Goal: Task Accomplishment & Management: Manage account settings

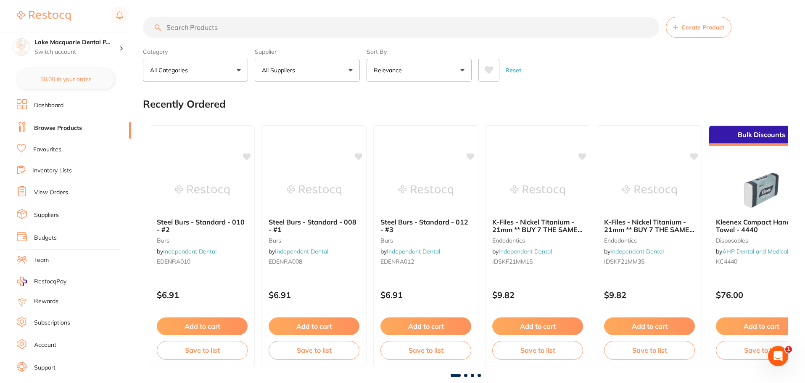
click at [90, 167] on li "Inventory Lists" at bounding box center [74, 170] width 114 height 11
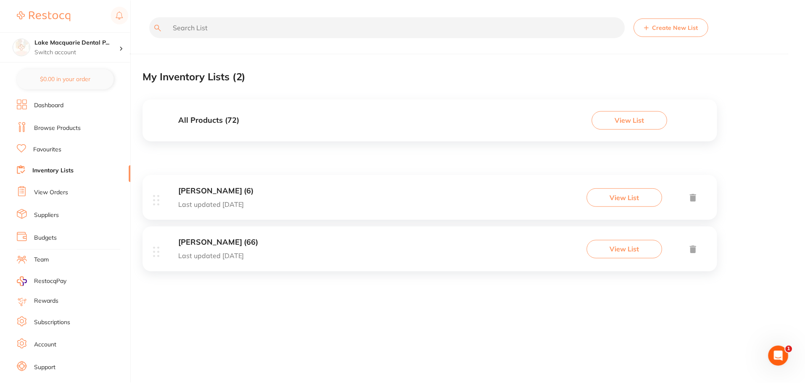
scroll to position [14, 0]
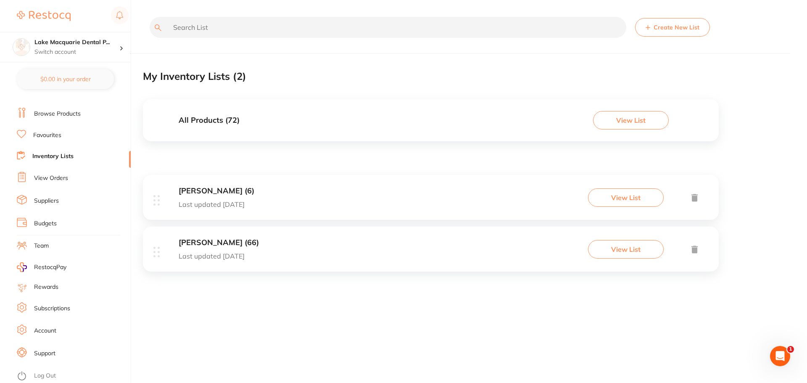
click at [53, 331] on link "Account" at bounding box center [45, 331] width 22 height 8
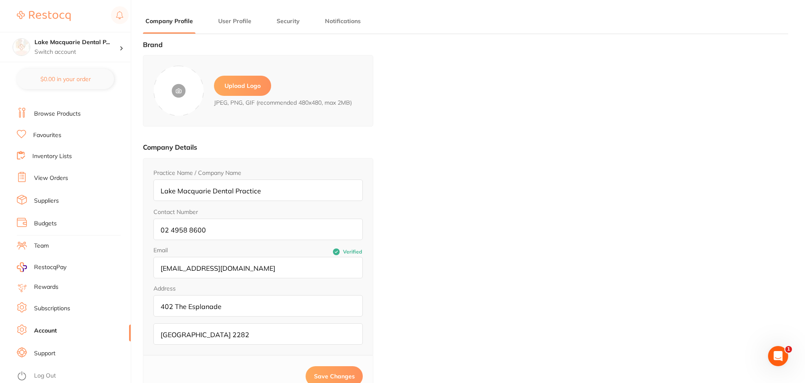
type input "[PERSON_NAME]"
type input "Asis"
type input "02 4958 8600"
type input "[EMAIL_ADDRESS][DOMAIN_NAME]"
click at [67, 116] on link "Browse Products" at bounding box center [57, 114] width 47 height 8
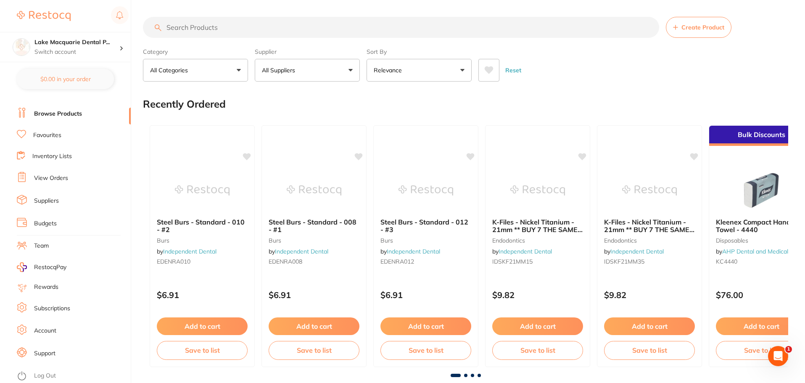
click at [707, 30] on span "Create Product" at bounding box center [703, 27] width 43 height 7
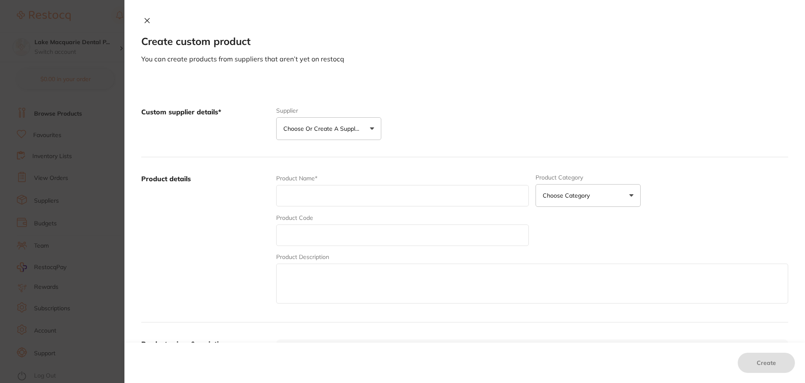
click at [374, 120] on button "Choose or create a supplier" at bounding box center [328, 128] width 105 height 23
click at [148, 23] on icon at bounding box center [147, 21] width 5 height 5
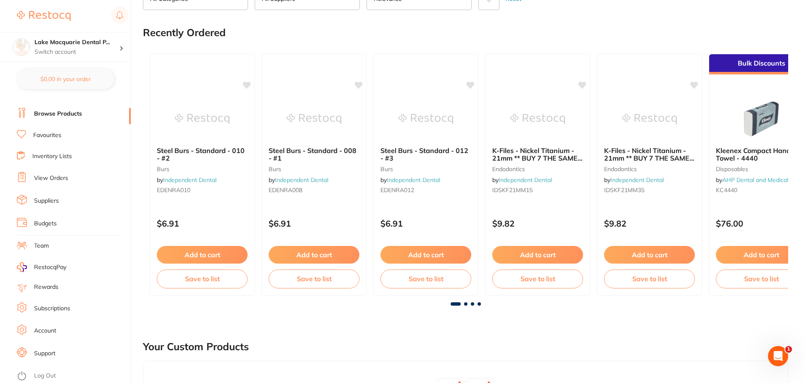
scroll to position [84, 0]
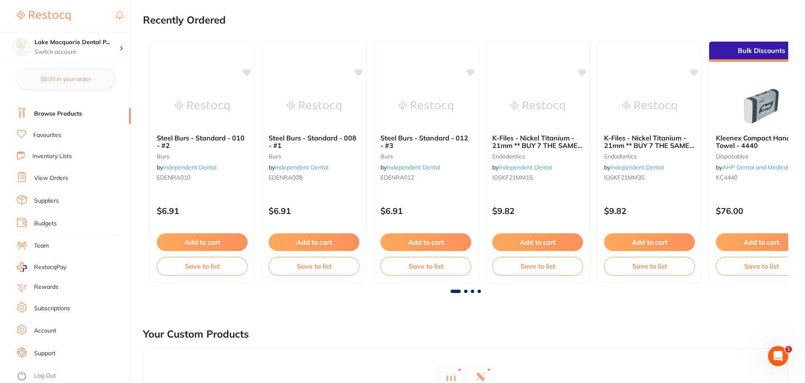
click at [52, 283] on link "Rewards" at bounding box center [46, 287] width 24 height 8
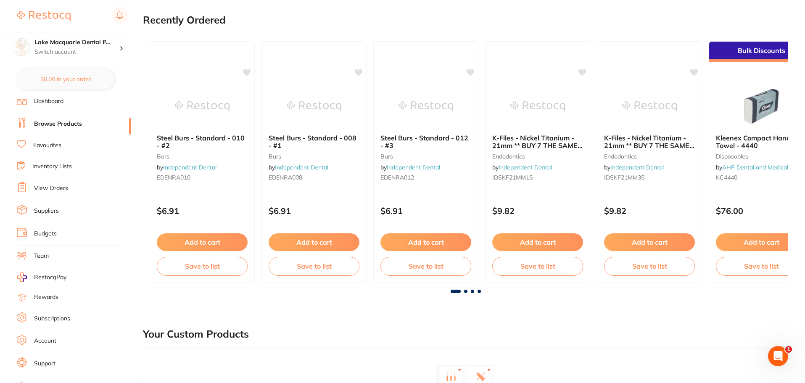
scroll to position [0, 0]
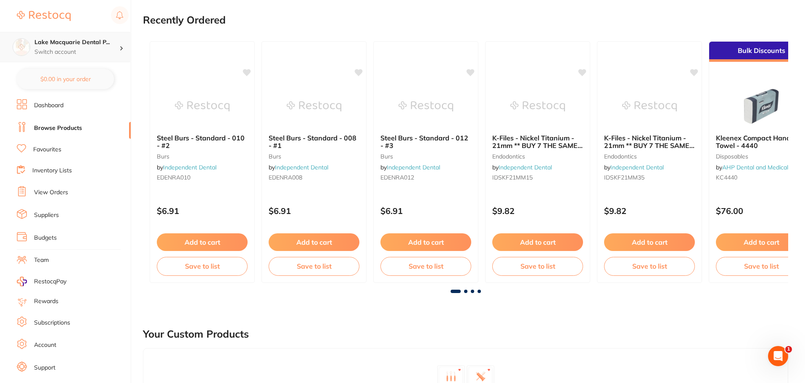
click at [98, 50] on p "Switch account" at bounding box center [76, 52] width 85 height 8
click at [61, 122] on li "Browse Products" at bounding box center [74, 128] width 114 height 13
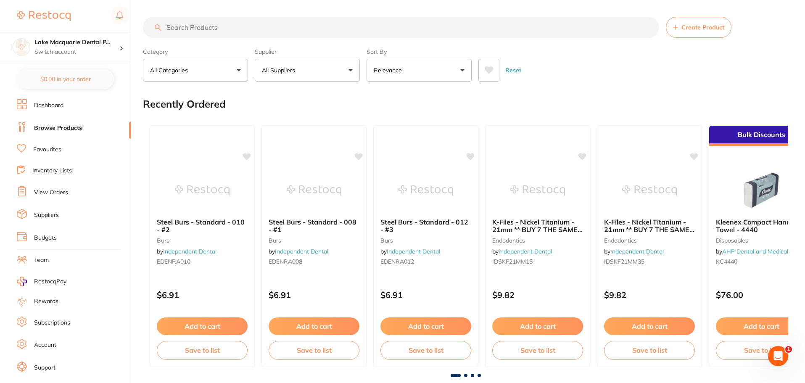
click at [292, 21] on input "search" at bounding box center [401, 27] width 516 height 21
paste input "IDS123L"
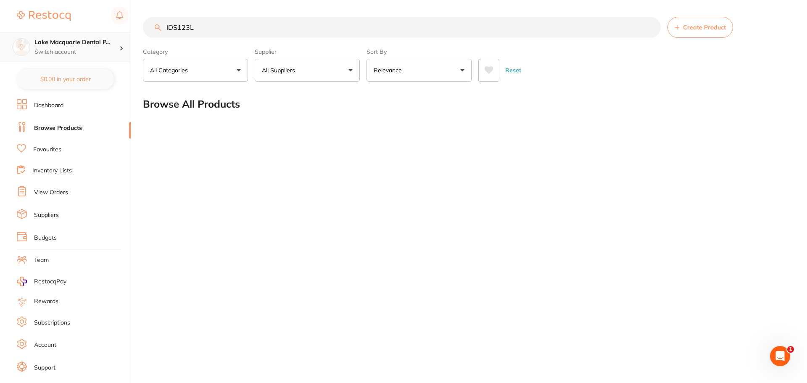
scroll to position [0, 0]
drag, startPoint x: 216, startPoint y: 32, endPoint x: 104, endPoint y: 32, distance: 111.9
click at [104, 32] on div "$0.00 Lake Macquarie Dental P... Switch account Lake Macquarie Dental Practice …" at bounding box center [403, 191] width 807 height 383
paste input "123CLS"
type input "123CLS"
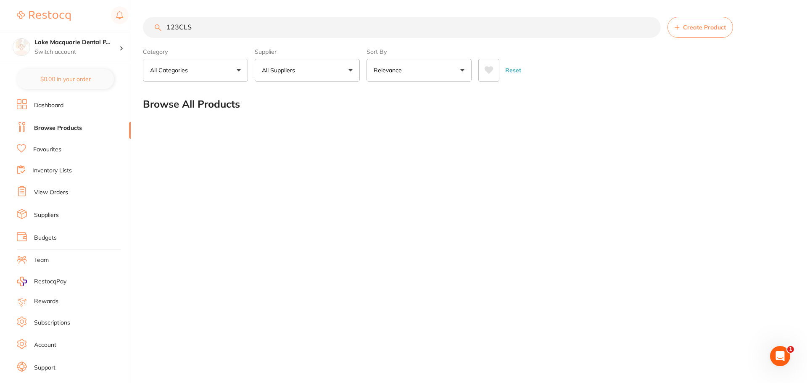
scroll to position [0, 0]
drag, startPoint x: 186, startPoint y: 26, endPoint x: 132, endPoint y: 26, distance: 54.7
click at [132, 26] on div "$0.00 Lake Macquarie Dental P... Switch account Lake Macquarie Dental Practice …" at bounding box center [403, 191] width 807 height 383
